Goal: Navigation & Orientation: Find specific page/section

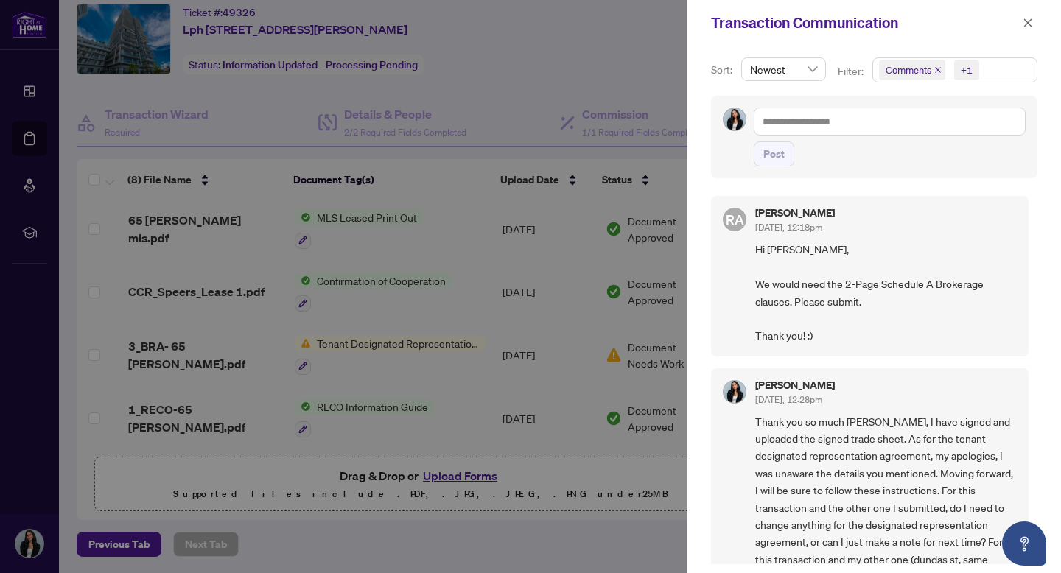
scroll to position [3, 0]
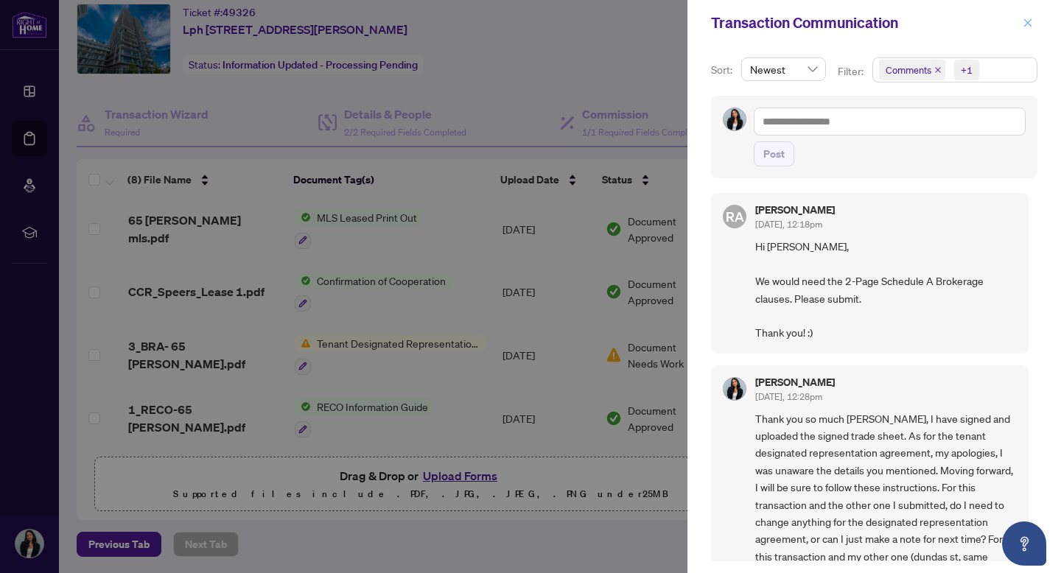
click at [1024, 22] on icon "close" at bounding box center [1028, 23] width 10 height 10
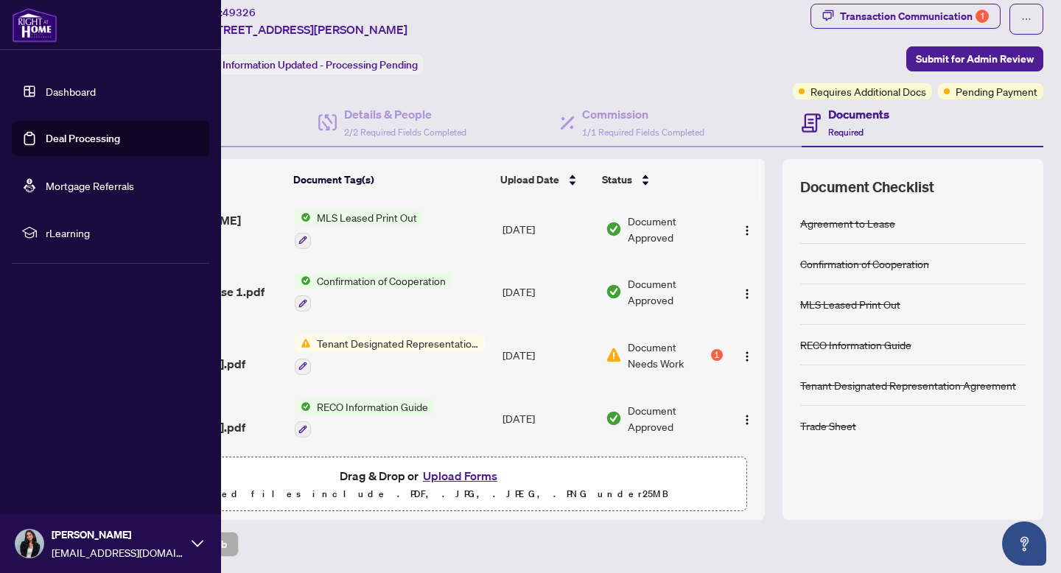
click at [46, 90] on link "Dashboard" at bounding box center [71, 91] width 50 height 13
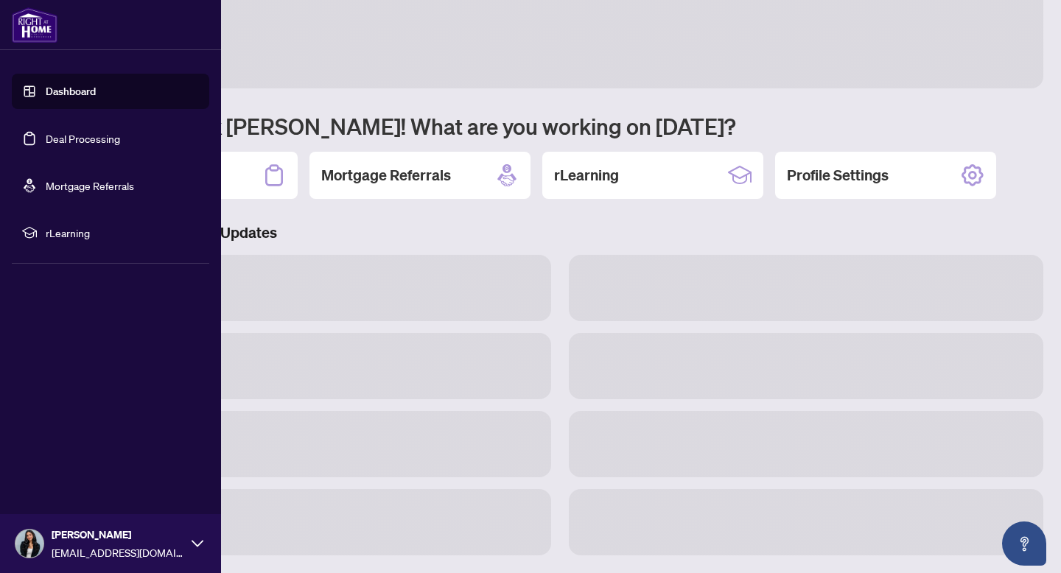
scroll to position [35, 0]
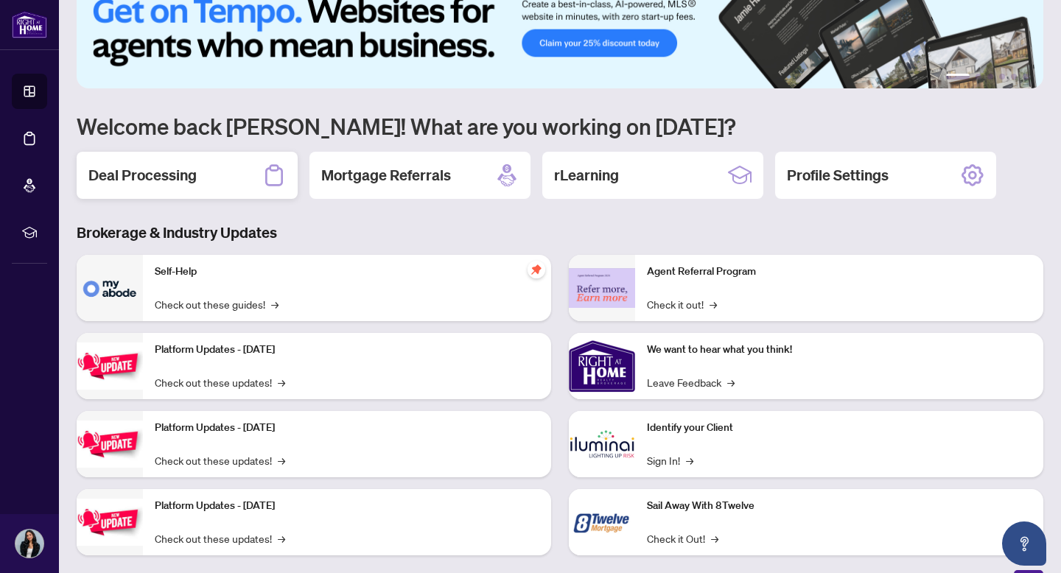
click at [231, 178] on div "Deal Processing" at bounding box center [187, 175] width 221 height 47
